Goal: Transaction & Acquisition: Purchase product/service

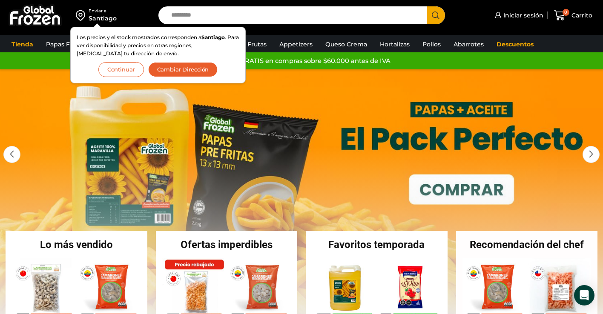
click at [133, 68] on button "Continuar" at bounding box center [121, 69] width 46 height 15
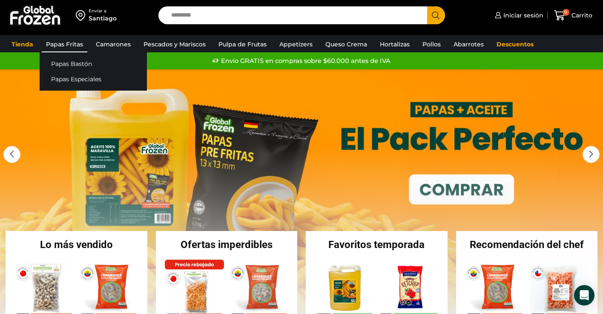
click at [74, 46] on link "Papas Fritas" at bounding box center [65, 44] width 46 height 16
click at [76, 63] on link "Papas Bastón" at bounding box center [93, 64] width 107 height 16
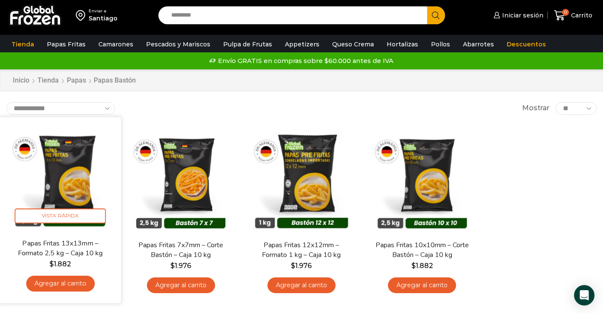
click at [66, 176] on img at bounding box center [60, 178] width 109 height 109
click at [72, 220] on span "Vista Rápida" at bounding box center [60, 216] width 91 height 15
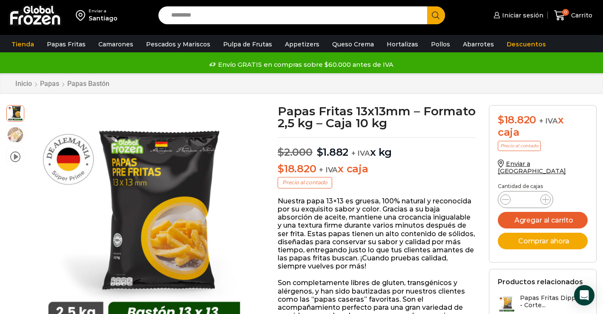
scroll to position [32, 0]
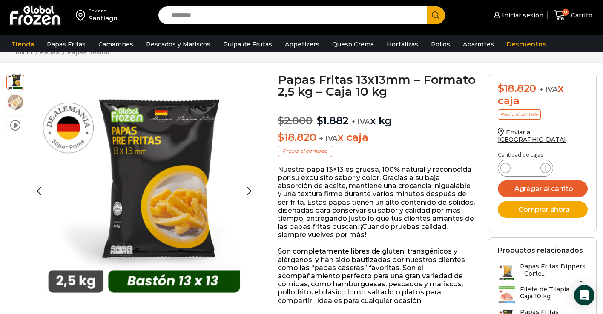
click at [15, 106] on img at bounding box center [15, 102] width 17 height 17
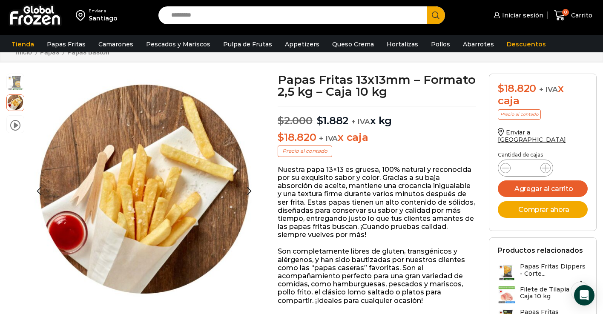
scroll to position [0, 0]
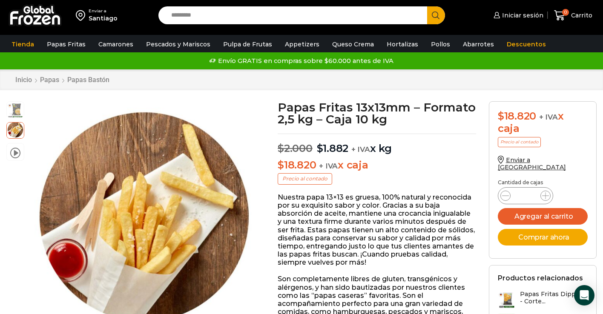
click at [29, 16] on img at bounding box center [35, 15] width 53 height 22
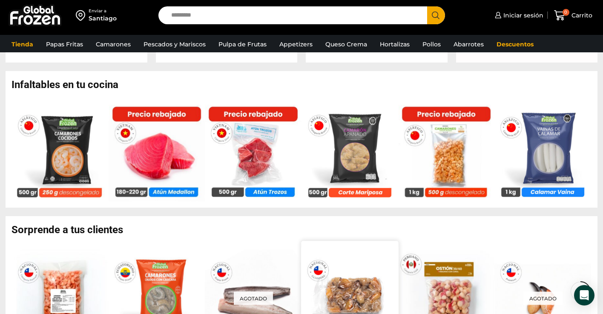
scroll to position [484, 0]
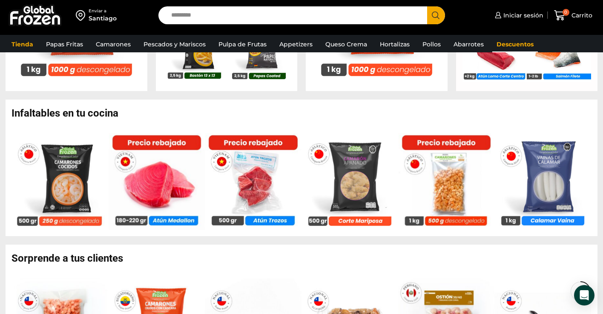
click at [503, 46] on link "Descuentos" at bounding box center [516, 44] width 46 height 16
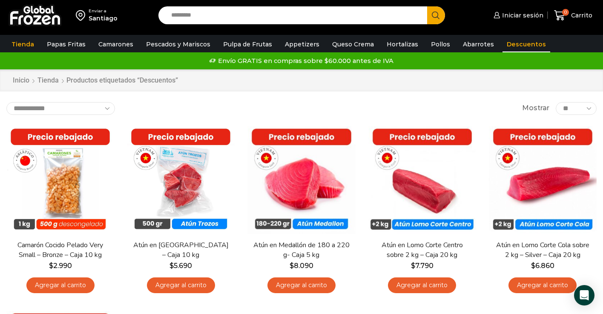
click at [29, 17] on img at bounding box center [35, 15] width 53 height 22
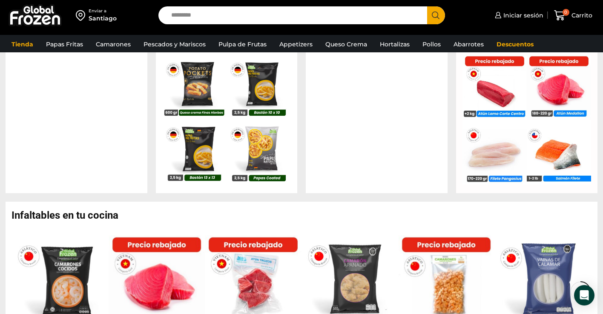
scroll to position [466, 0]
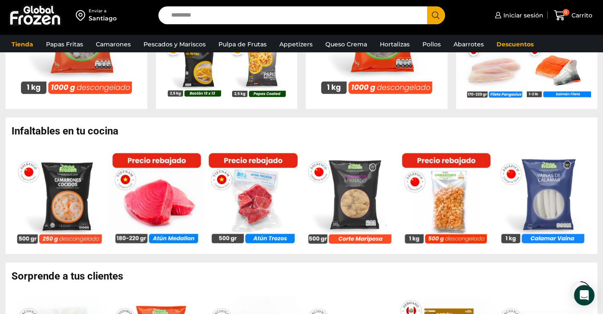
click at [274, 15] on input "Search input" at bounding box center [295, 15] width 256 height 18
type input "******"
click at [427, 6] on button "Search" at bounding box center [436, 15] width 18 height 18
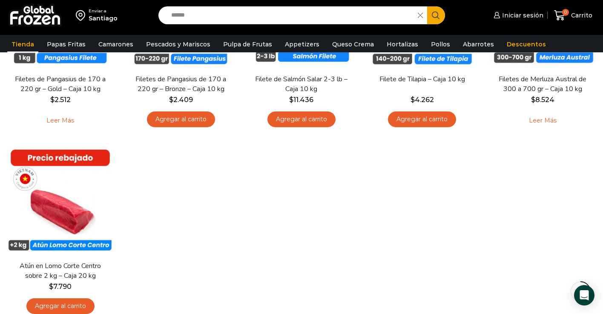
scroll to position [388, 0]
